Goal: Contribute content: Add original content to the website for others to see

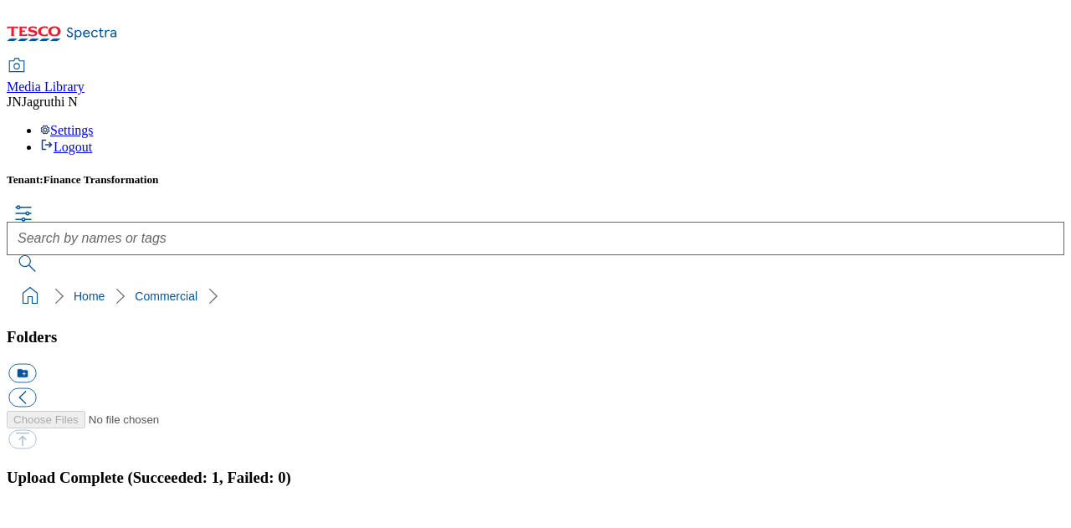
scroll to position [418, 0]
click at [33, 522] on button "button" at bounding box center [20, 530] width 25 height 16
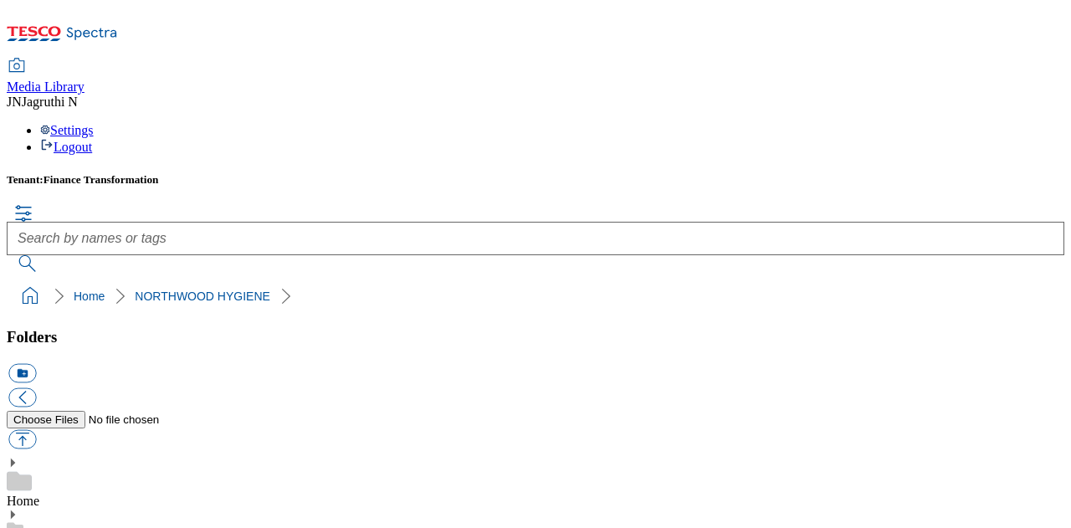
click at [36, 429] on button "button" at bounding box center [22, 438] width 28 height 19
type input "C:\fakepath\VT2125RF.jpg"
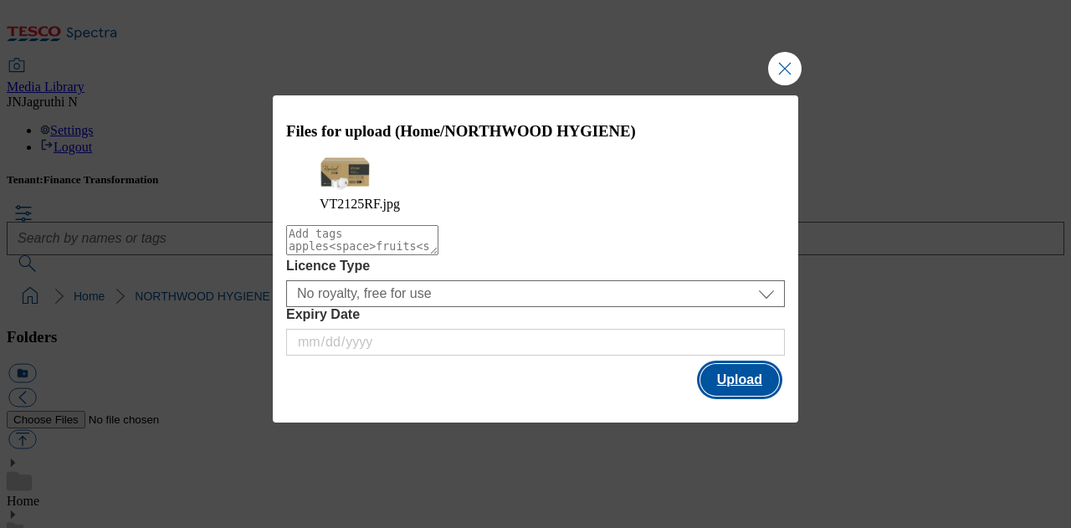
click at [746, 387] on button "Upload" at bounding box center [739, 380] width 79 height 32
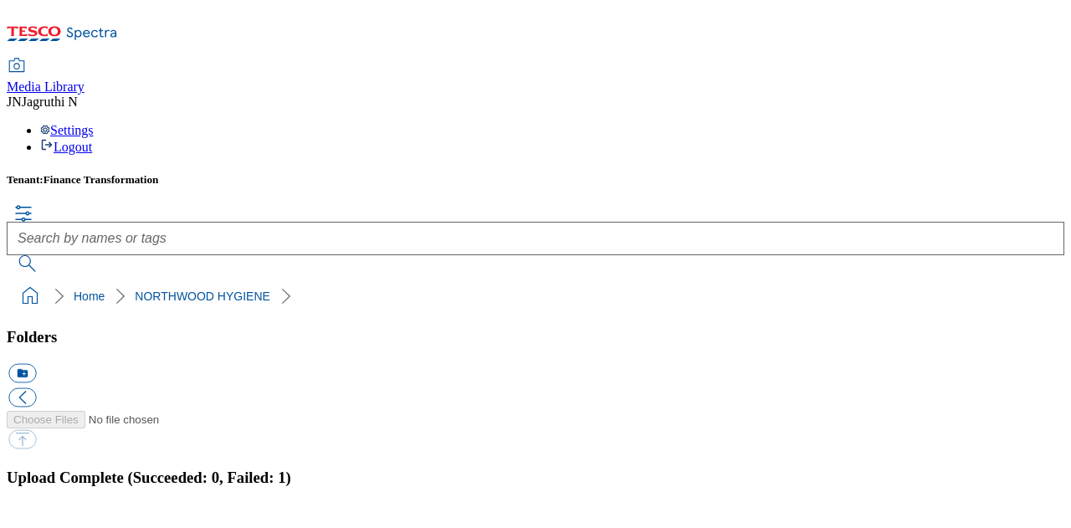
click at [726, 469] on h3 "Upload Complete (Succeeded: 0, Failed: 1)" at bounding box center [536, 478] width 1058 height 18
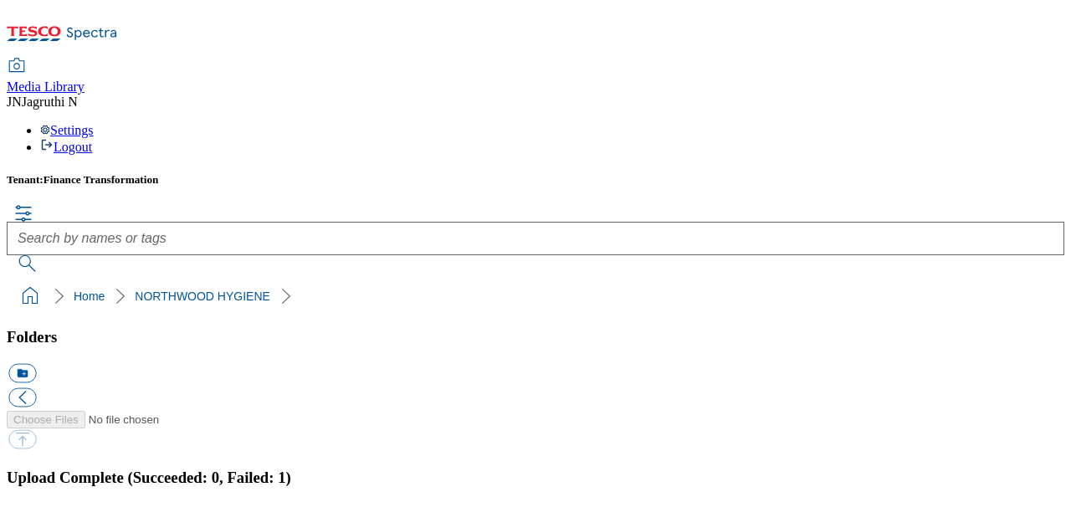
click at [33, 522] on button "button" at bounding box center [20, 530] width 25 height 16
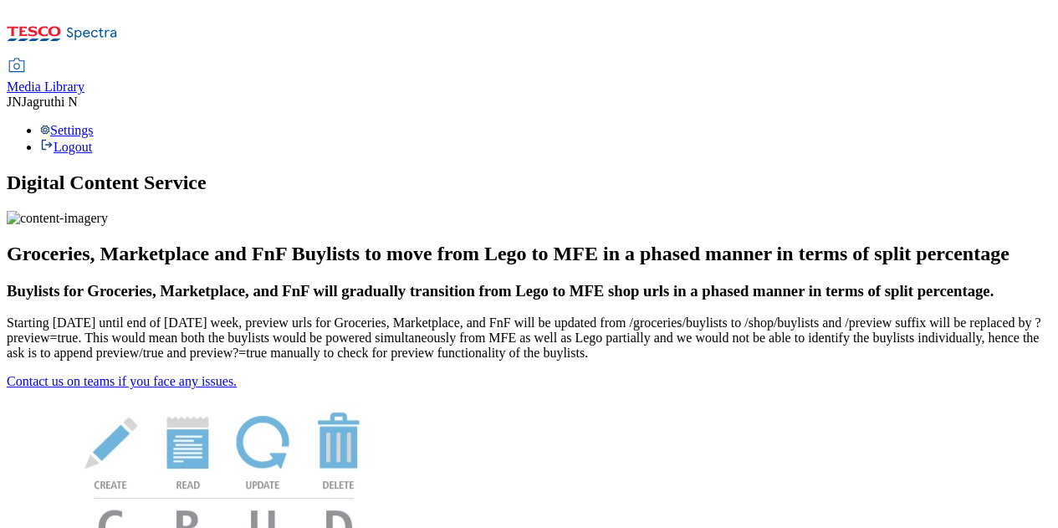
click at [84, 79] on span "Media Library" at bounding box center [46, 86] width 78 height 14
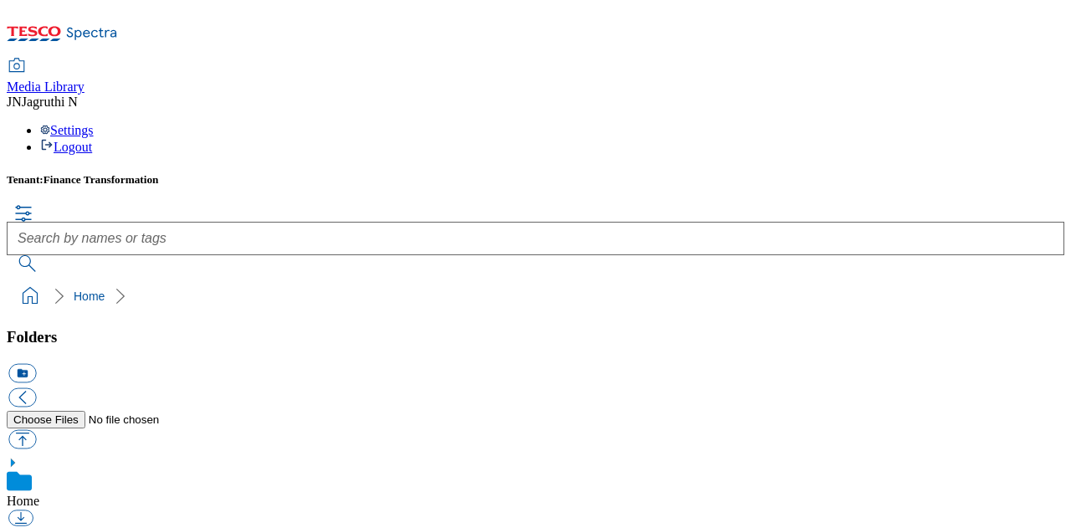
scroll to position [335, 0]
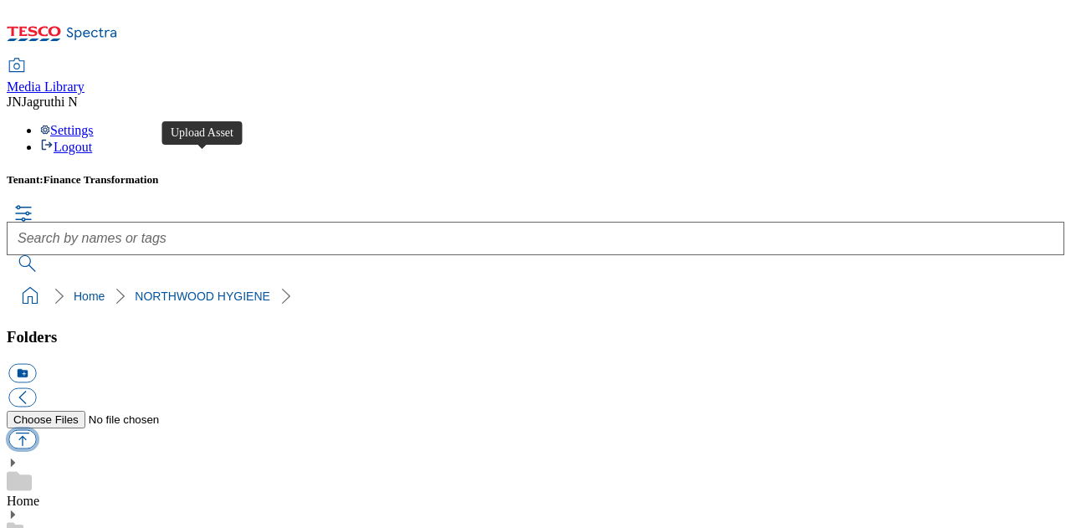
click at [36, 429] on button "button" at bounding box center [22, 438] width 28 height 19
type input "C:\fakepath\VT2125RF.jpg"
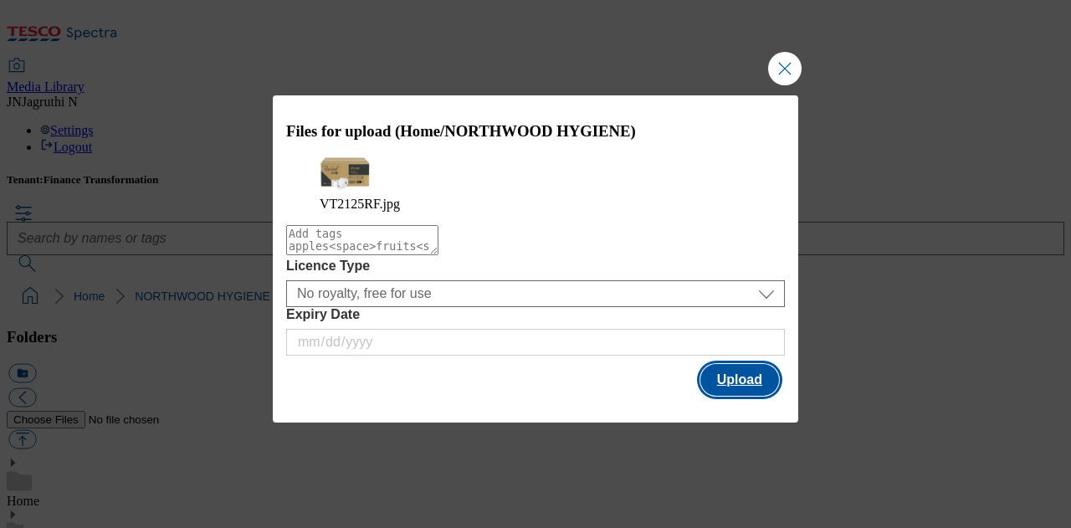
drag, startPoint x: 741, startPoint y: 374, endPoint x: 587, endPoint y: 366, distance: 154.2
click at [740, 374] on button "Upload" at bounding box center [739, 380] width 79 height 32
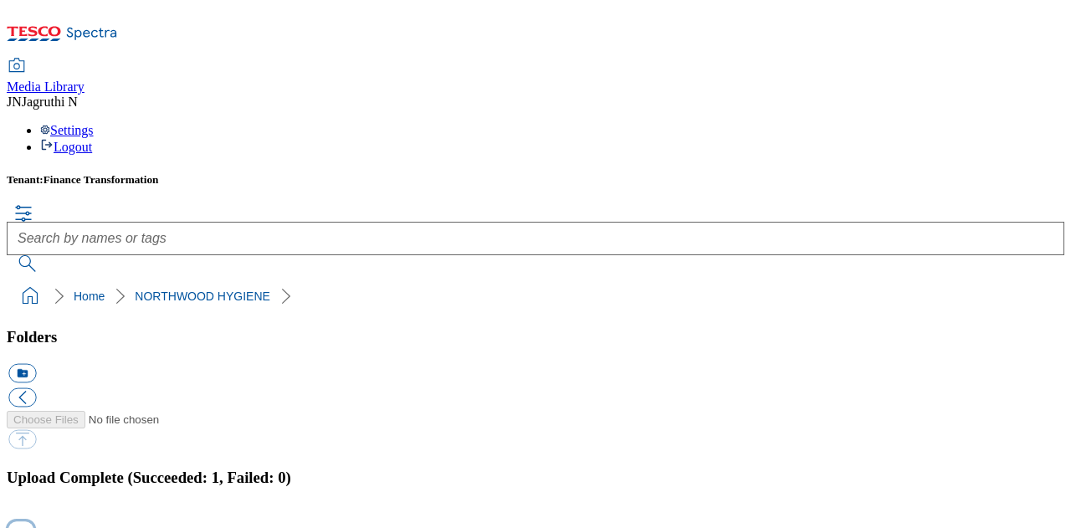
click at [33, 522] on button "button" at bounding box center [20, 530] width 25 height 16
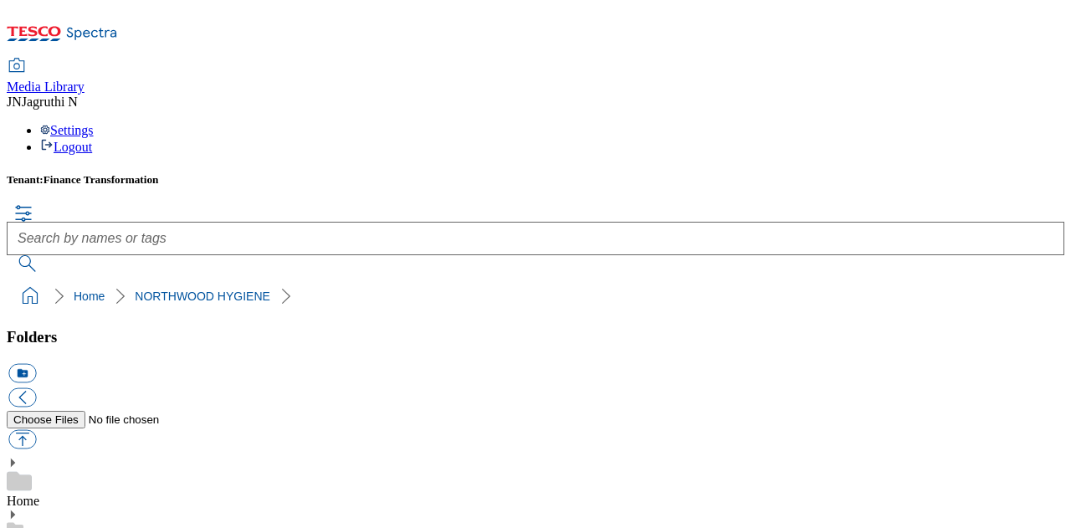
drag, startPoint x: 428, startPoint y: 367, endPoint x: 363, endPoint y: 371, distance: 64.6
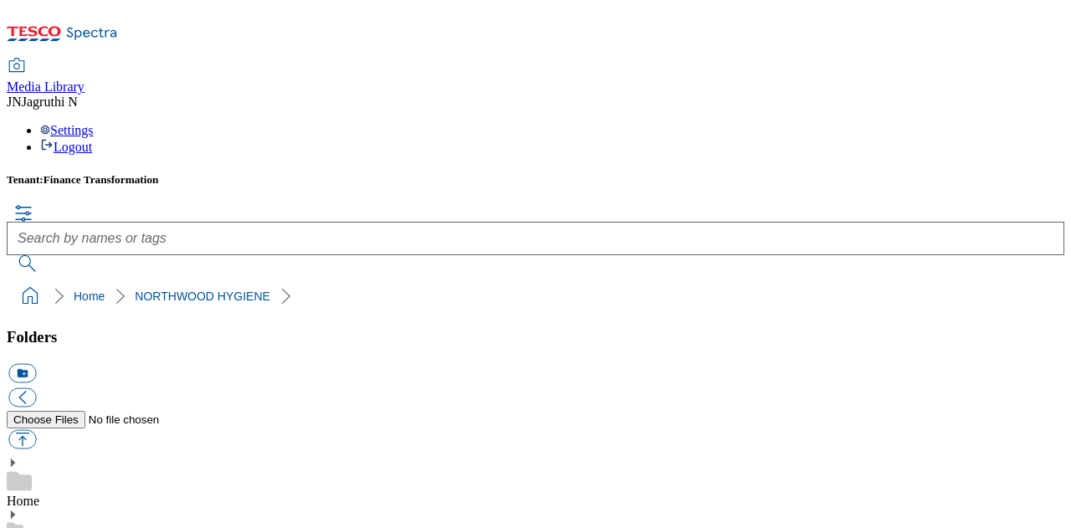
copy div "VT2125RF"
